Goal: Transaction & Acquisition: Purchase product/service

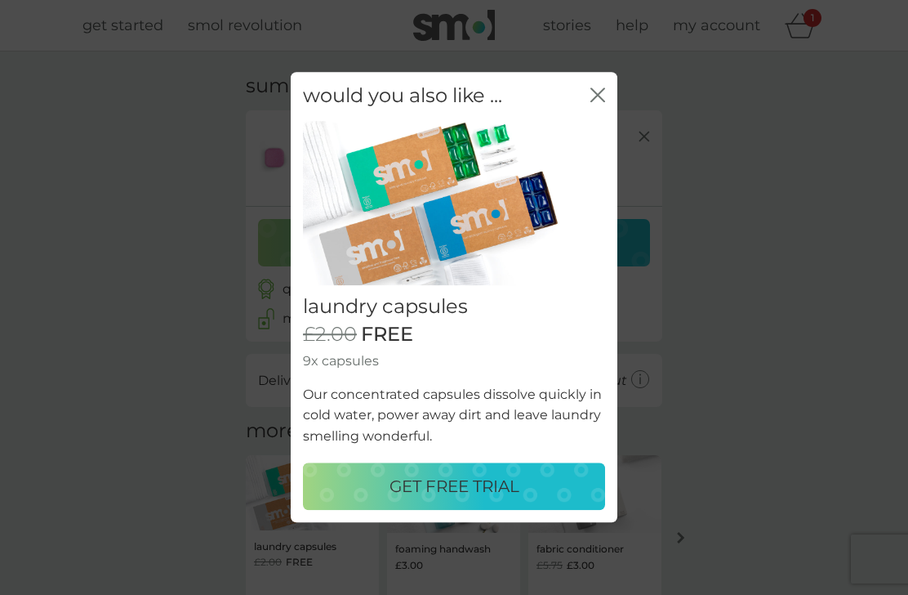
click at [596, 105] on button "close" at bounding box center [598, 95] width 15 height 17
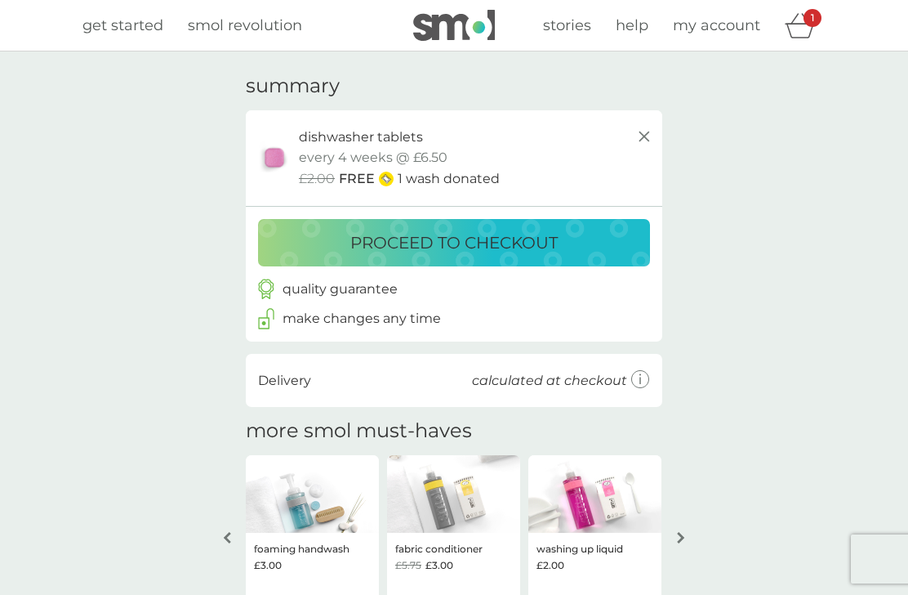
click at [506, 180] on div "£2.00 FREE 1 wash donated" at bounding box center [476, 178] width 355 height 21
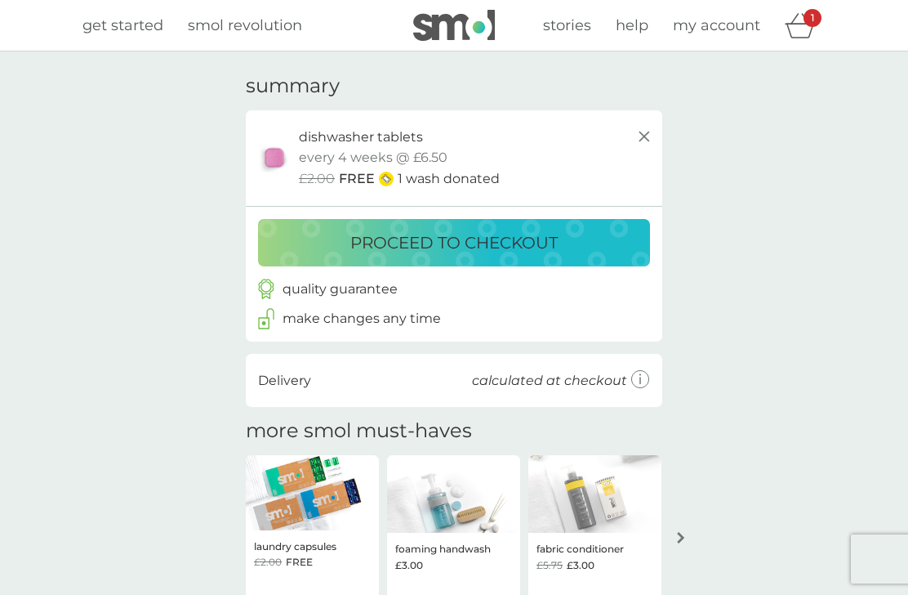
click at [635, 379] on icon at bounding box center [640, 379] width 19 height 19
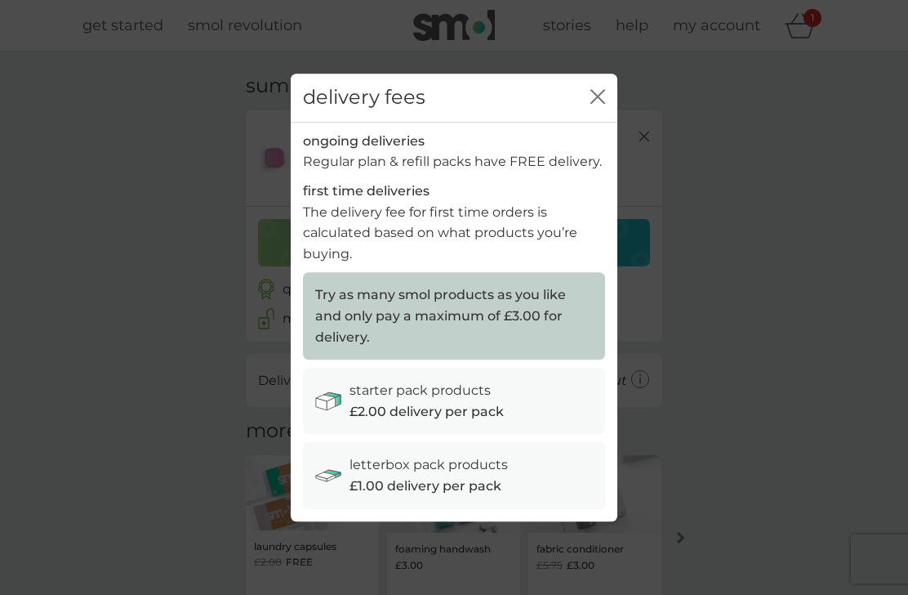
click at [584, 106] on div "delivery fees close" at bounding box center [454, 98] width 327 height 49
click at [597, 96] on icon "close" at bounding box center [598, 96] width 15 height 15
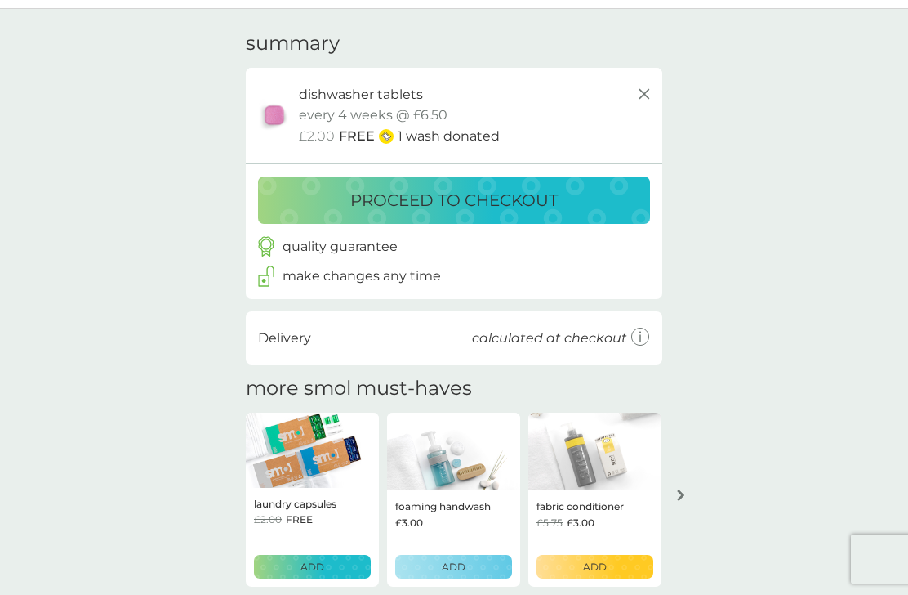
scroll to position [95, 0]
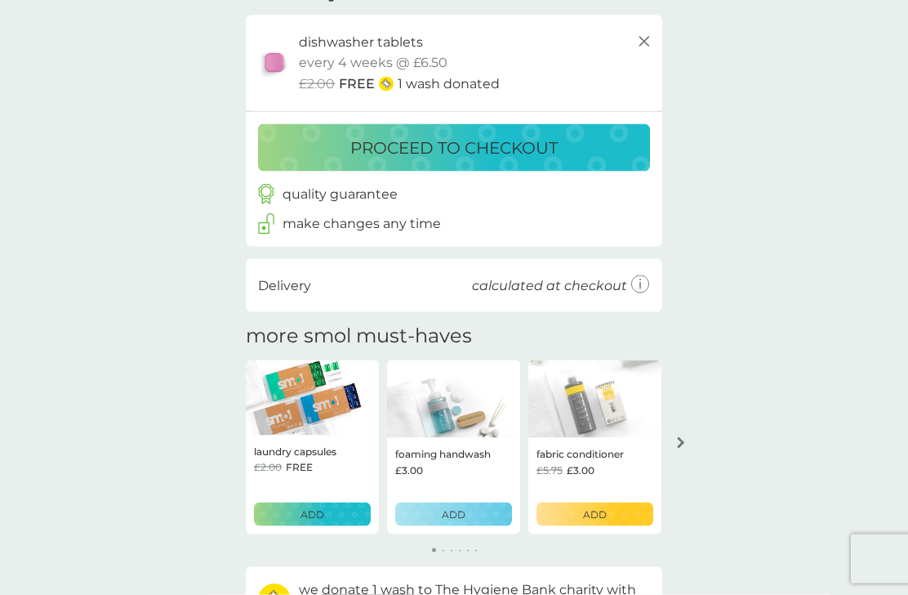
click at [346, 446] on div "laundry capsules £2.00 FREE ADD" at bounding box center [312, 484] width 133 height 99
click at [301, 459] on span "FREE" at bounding box center [299, 467] width 27 height 16
click at [318, 515] on p "ADD" at bounding box center [313, 514] width 24 height 16
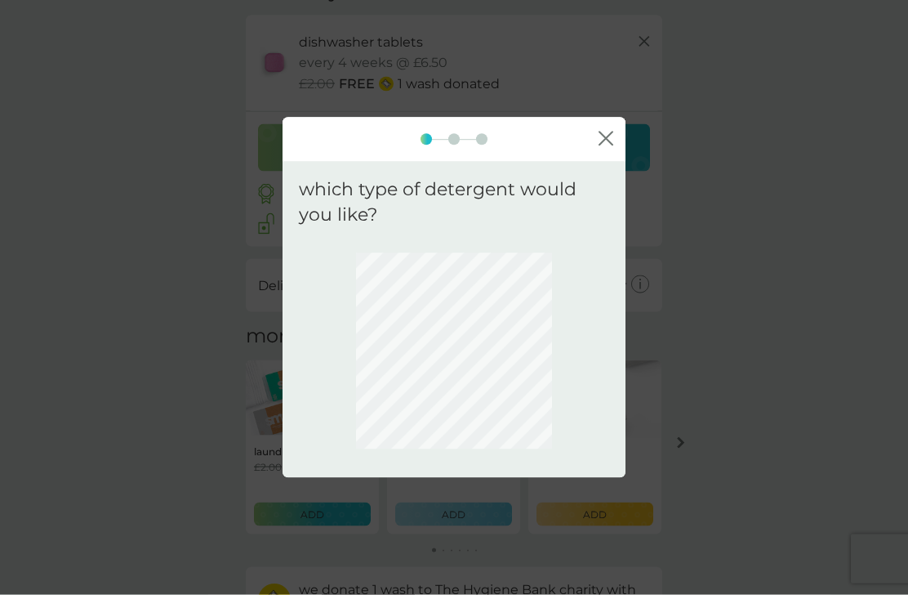
scroll to position [96, 0]
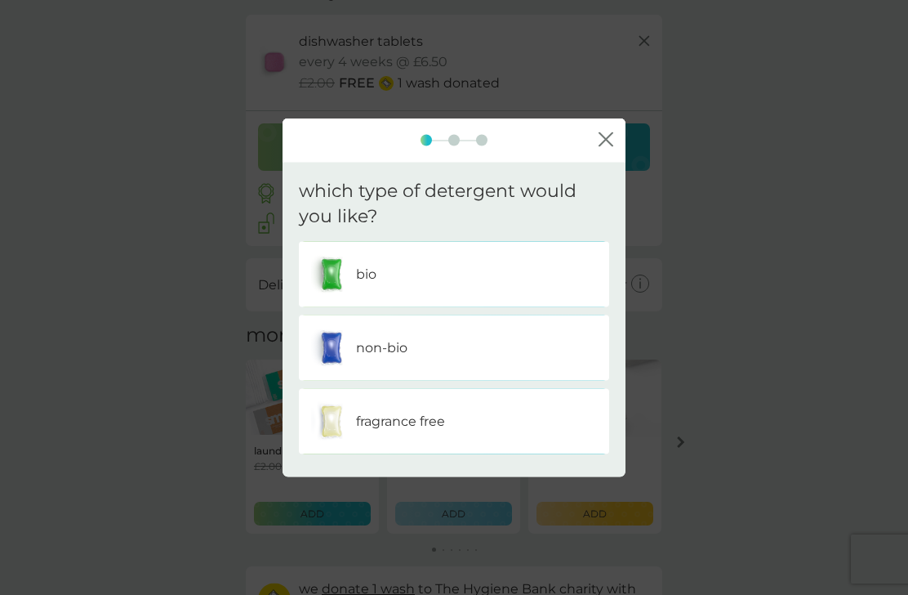
click at [546, 293] on div "bio" at bounding box center [454, 273] width 286 height 41
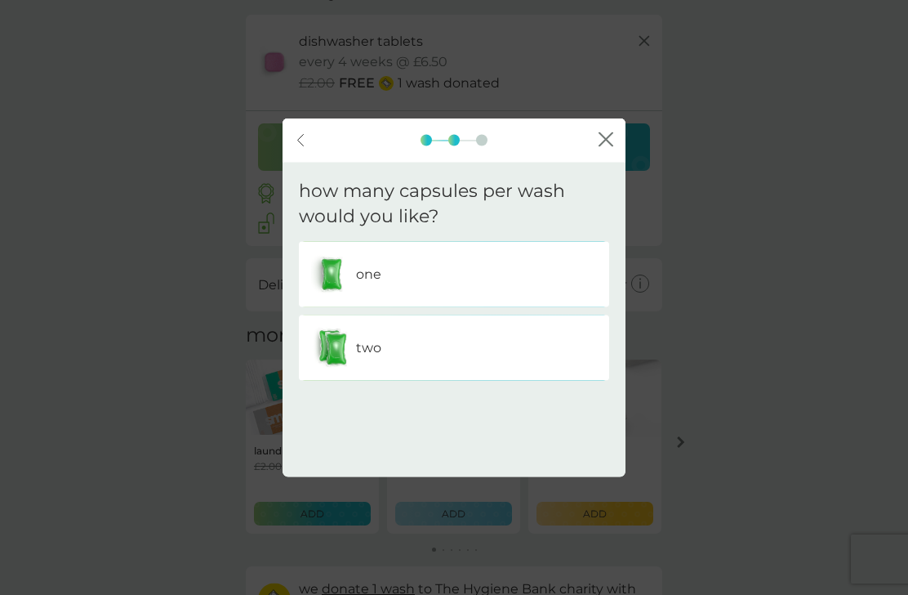
click at [511, 294] on div "one" at bounding box center [454, 273] width 286 height 41
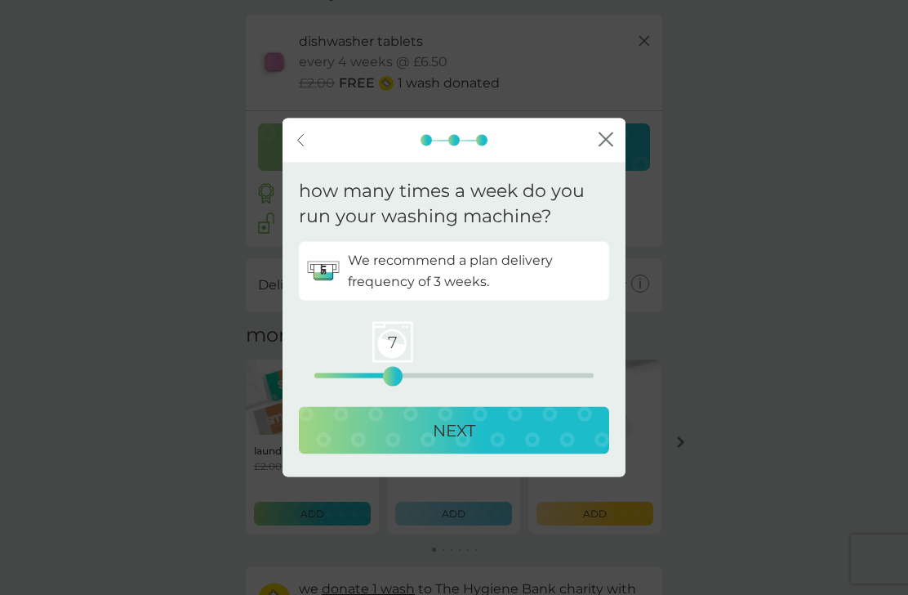
click at [448, 443] on p "NEXT" at bounding box center [454, 430] width 42 height 26
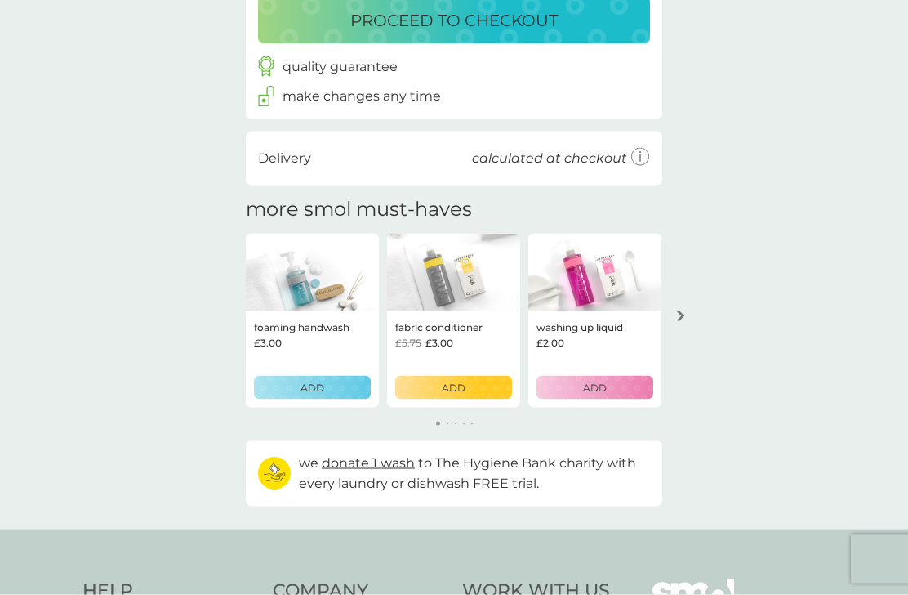
scroll to position [318, 0]
click at [681, 318] on button "arrow right" at bounding box center [681, 315] width 28 height 29
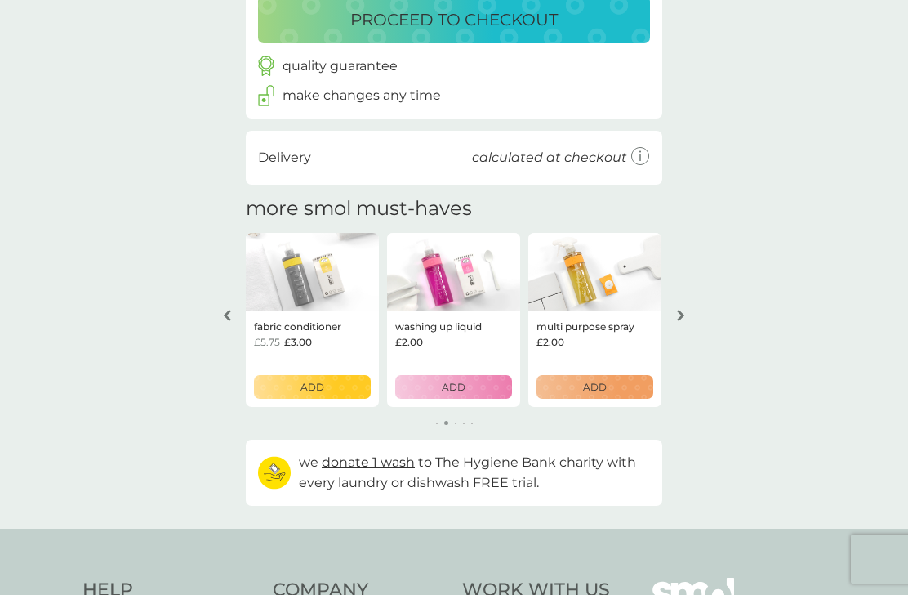
click at [677, 317] on icon "arrow right" at bounding box center [681, 315] width 8 height 11
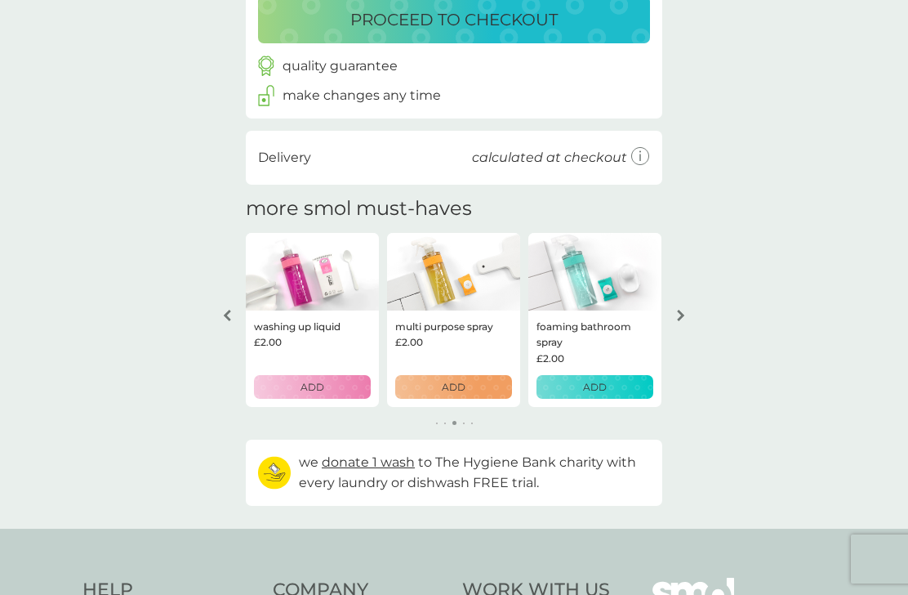
click at [676, 324] on button "arrow right" at bounding box center [681, 315] width 28 height 29
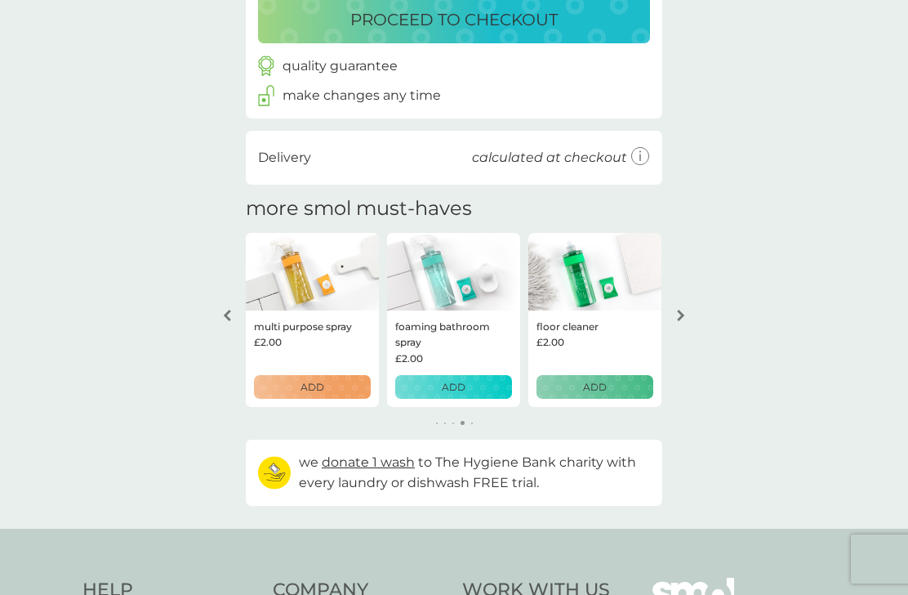
click at [676, 323] on button "arrow right" at bounding box center [681, 315] width 28 height 29
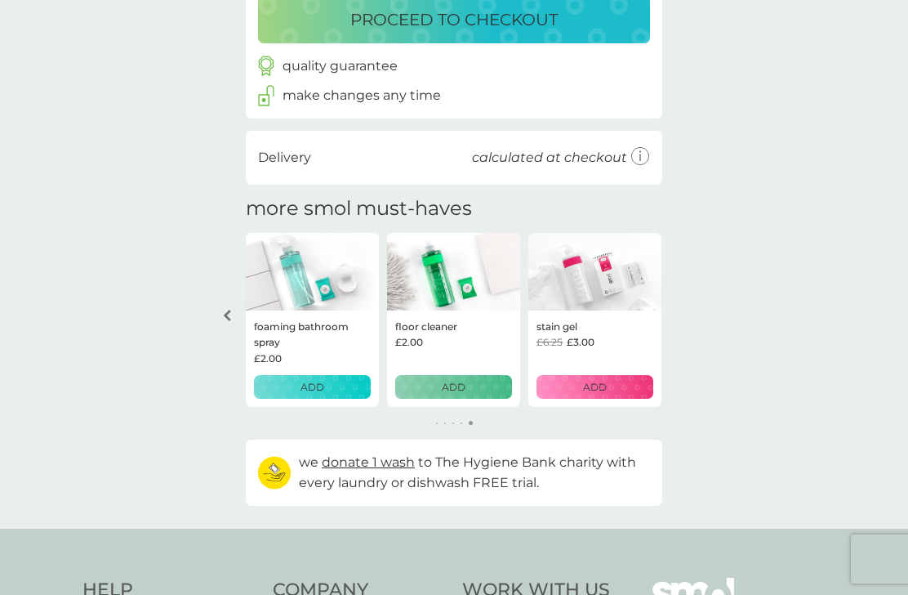
click at [680, 322] on div "your basket summary dishwasher tablets trial pack every 4 weeks @ £6.50 £2.00 F…" at bounding box center [454, 131] width 908 height 795
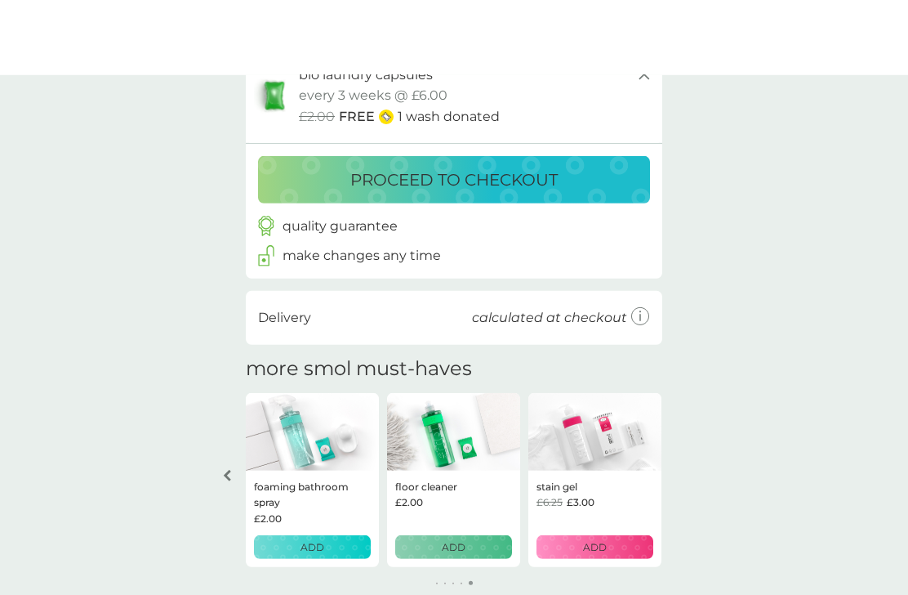
scroll to position [0, 0]
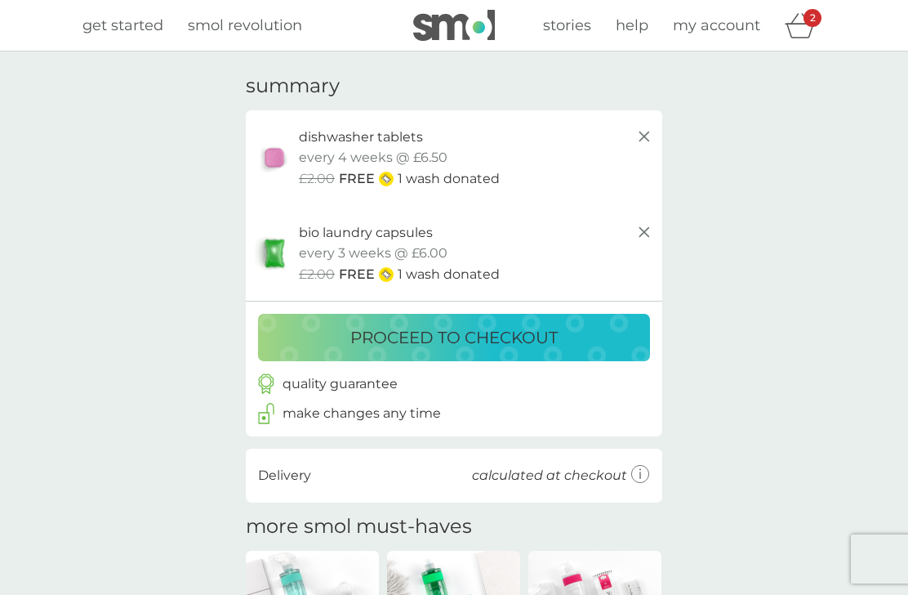
click at [470, 17] on img at bounding box center [454, 25] width 82 height 31
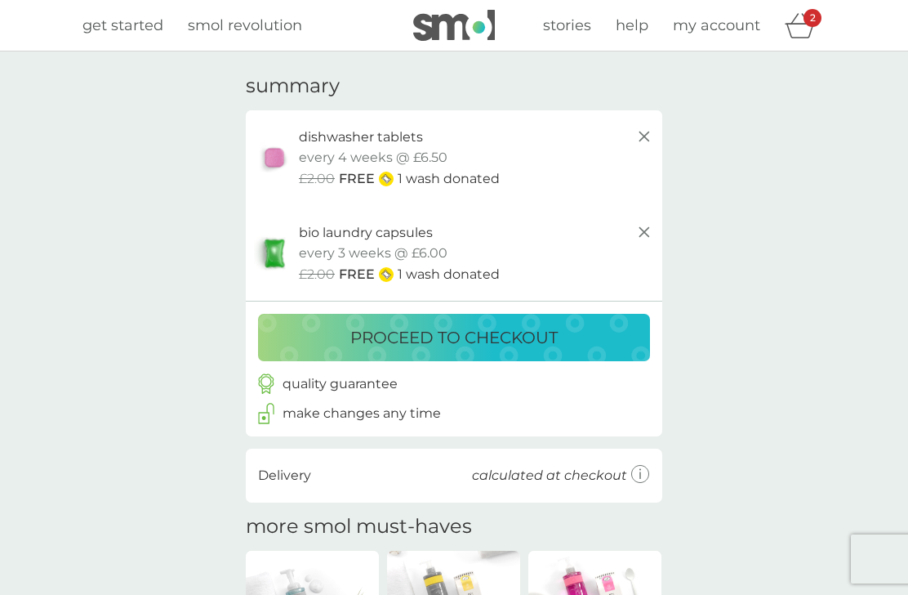
click at [541, 325] on p "proceed to checkout" at bounding box center [453, 337] width 207 height 26
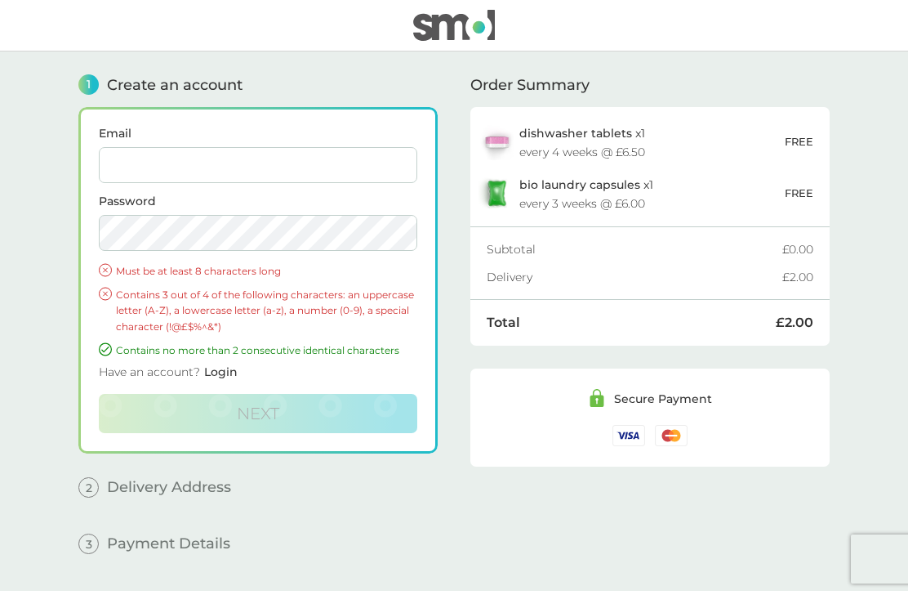
click at [504, 190] on img at bounding box center [497, 192] width 37 height 33
click at [586, 181] on span "bio laundry capsules" at bounding box center [580, 184] width 121 height 15
